Goal: Task Accomplishment & Management: Use online tool/utility

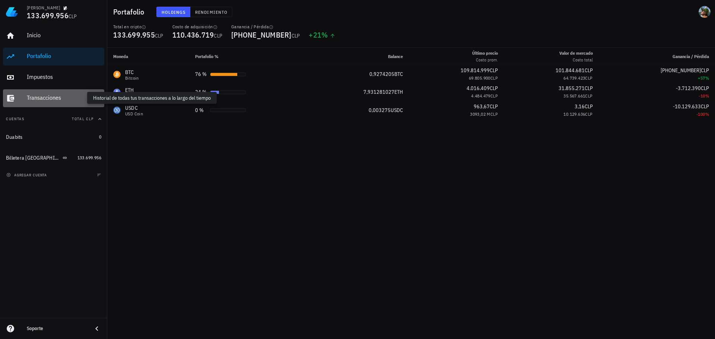
click at [47, 100] on div "Transacciones" at bounding box center [64, 97] width 74 height 7
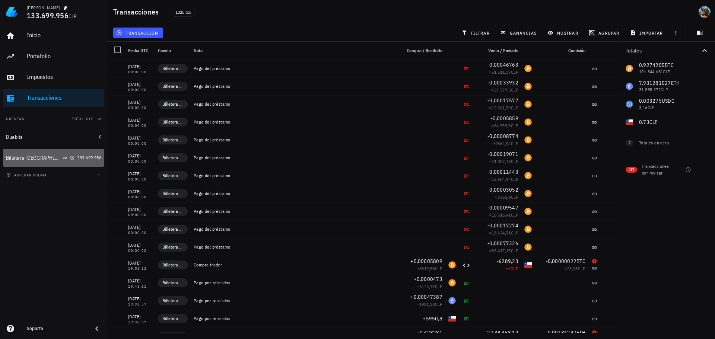
click at [26, 156] on div "Billetera [GEOGRAPHIC_DATA]" at bounding box center [33, 158] width 55 height 6
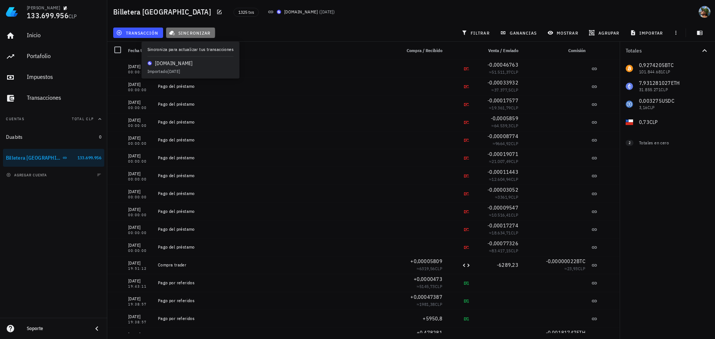
click at [191, 34] on span "sincronizar" at bounding box center [190, 33] width 40 height 6
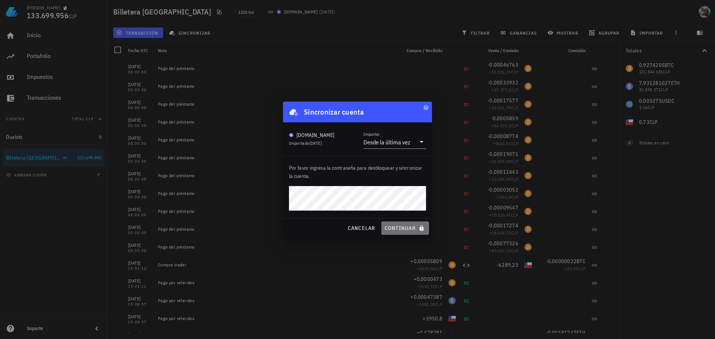
click at [400, 229] on span "continuar" at bounding box center [405, 228] width 42 height 7
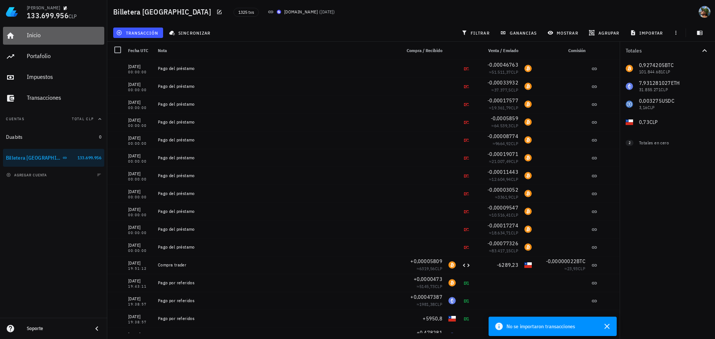
click at [47, 39] on div "Inicio" at bounding box center [64, 35] width 74 height 17
